Goal: Information Seeking & Learning: Stay updated

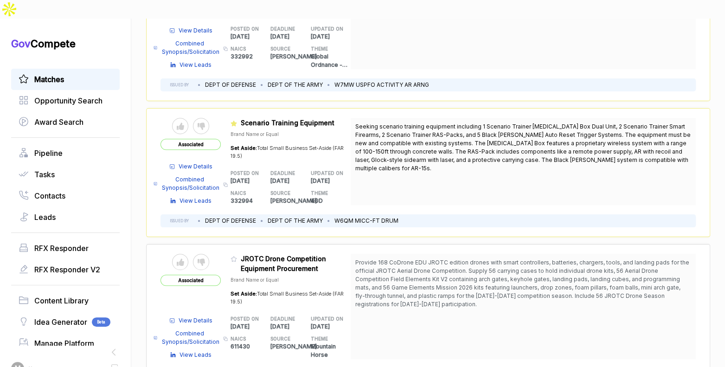
scroll to position [1804, 0]
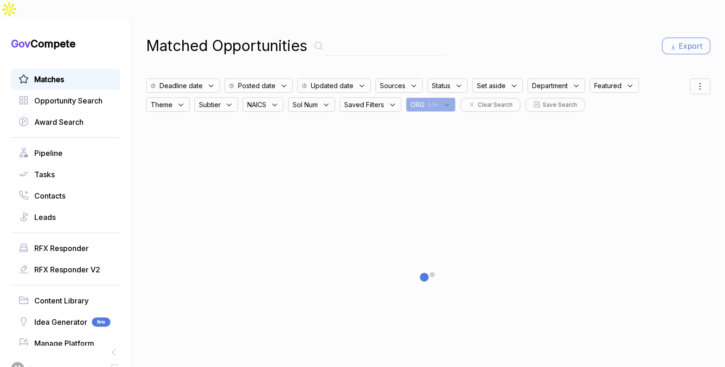
click at [704, 70] on div "Matched Opportunities Export Deadline date Posted date Updated date Sources Sta…" at bounding box center [428, 202] width 594 height 367
drag, startPoint x: 702, startPoint y: 68, endPoint x: 699, endPoint y: 73, distance: 5.8
click at [702, 78] on div at bounding box center [700, 86] width 20 height 16
click at [669, 119] on span "Sorting" at bounding box center [669, 124] width 22 height 10
click at [612, 46] on div "Matched Opportunities Export Deadline date Posted date Updated date Sources Sta…" at bounding box center [428, 202] width 564 height 367
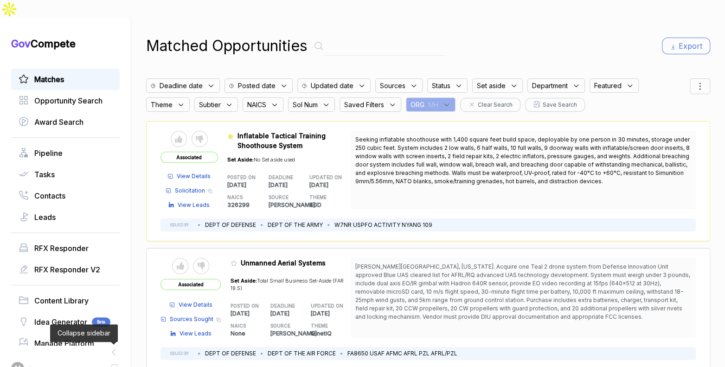
click at [116, 346] on icon at bounding box center [114, 352] width 12 height 12
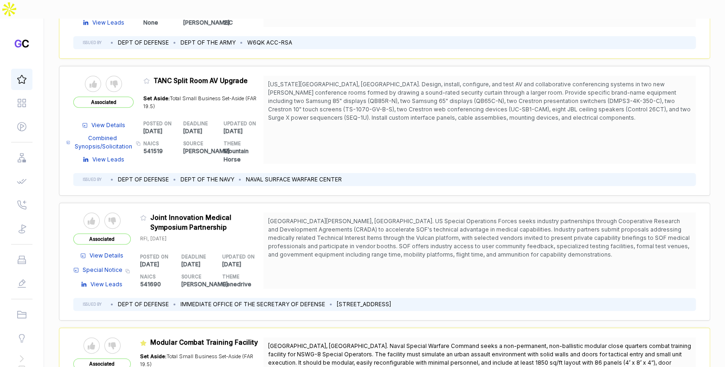
scroll to position [7085, 0]
